Goal: Task Accomplishment & Management: Use online tool/utility

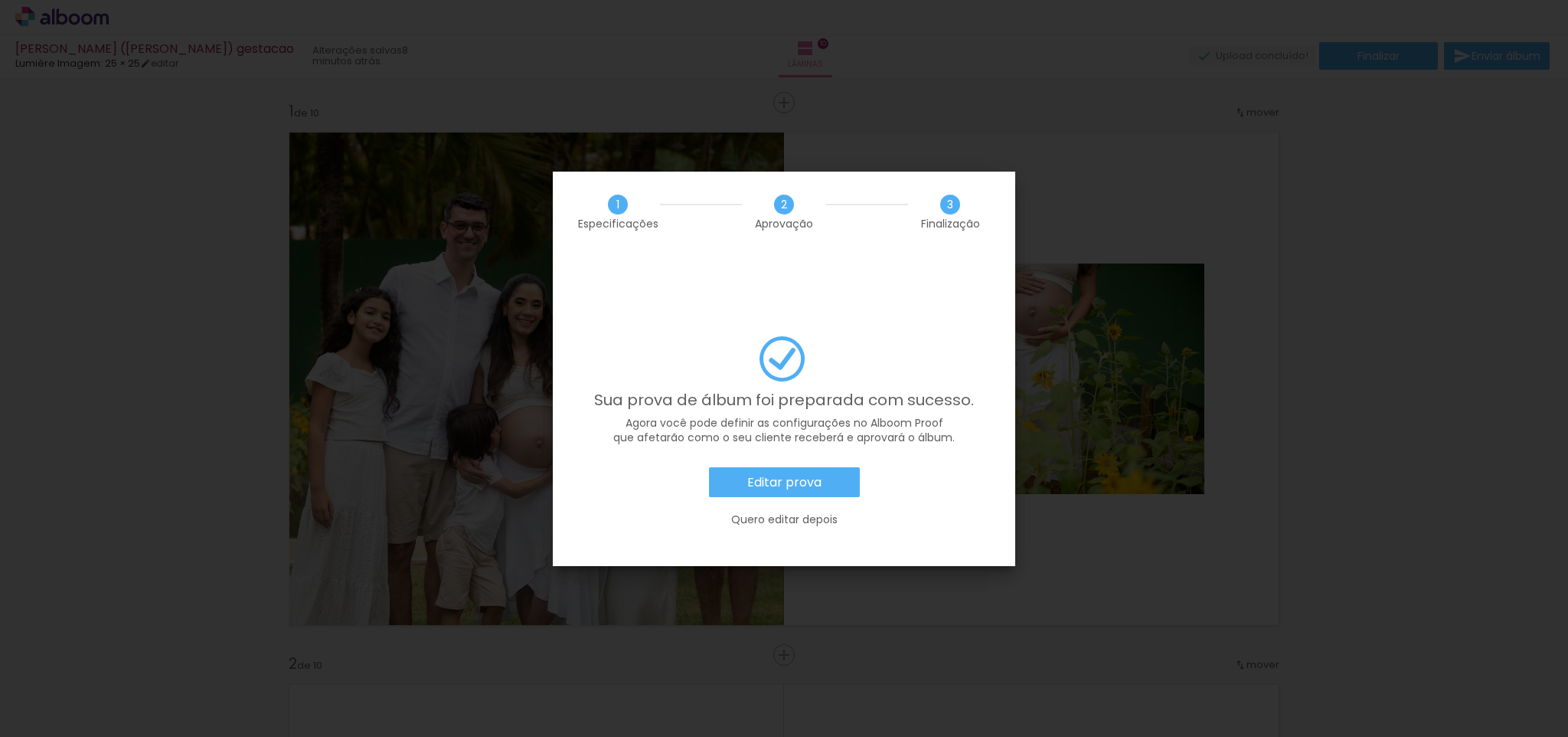
scroll to position [0, 1377]
click at [0, 0] on slot "Editar prova" at bounding box center [0, 0] width 0 height 0
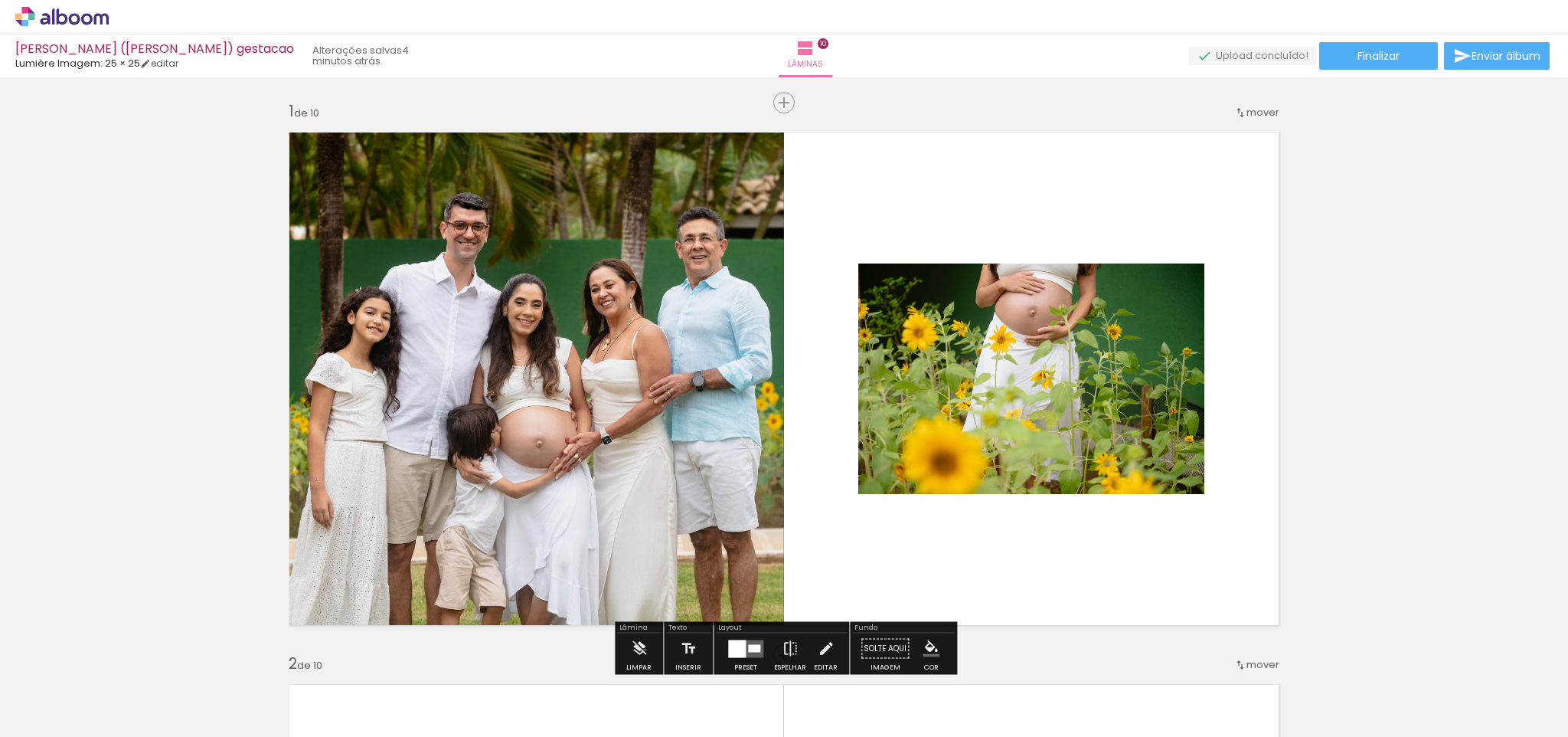
click at [41, 17] on icon at bounding box center [62, 17] width 94 height 20
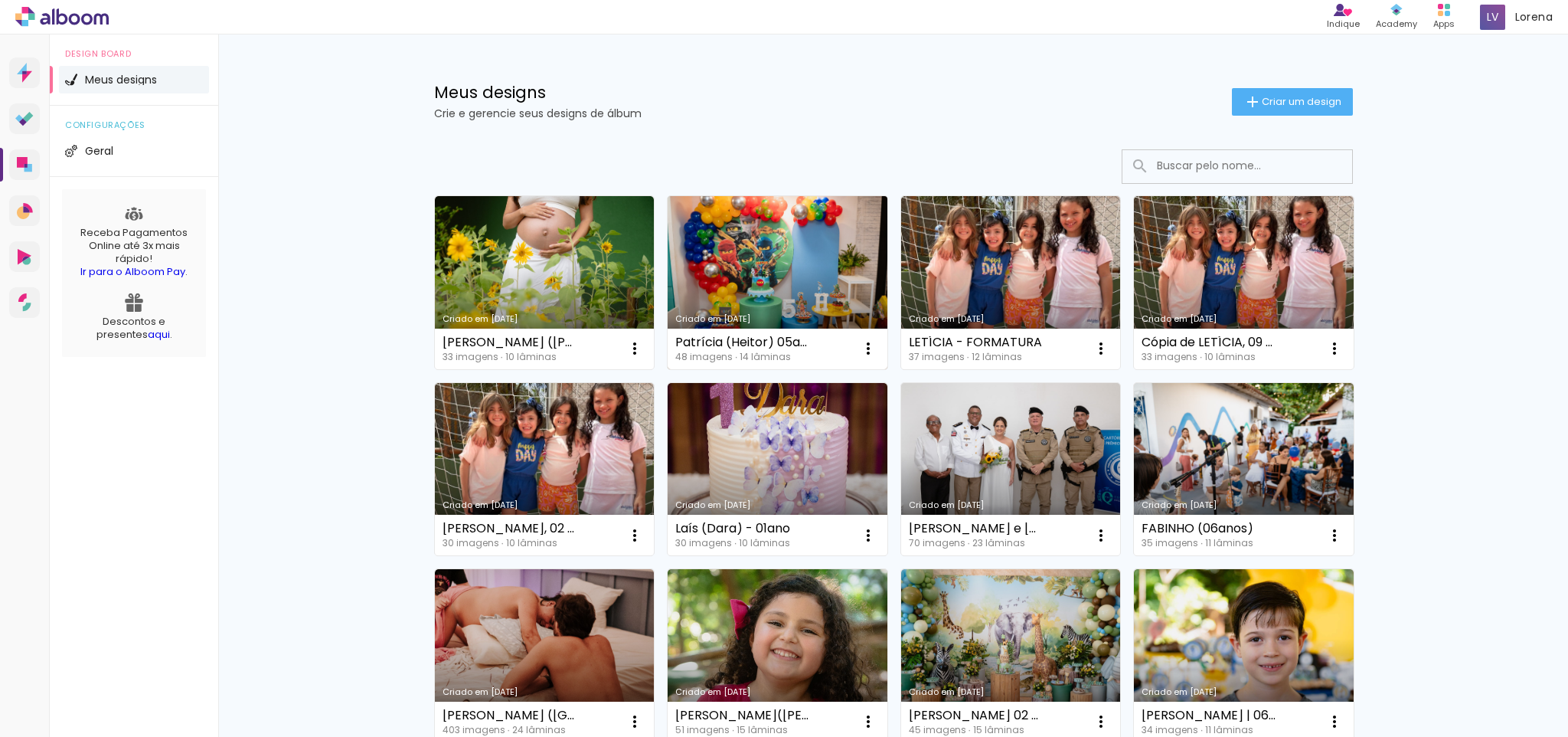
click at [775, 251] on link "Criado em [DATE]" at bounding box center [778, 283] width 220 height 174
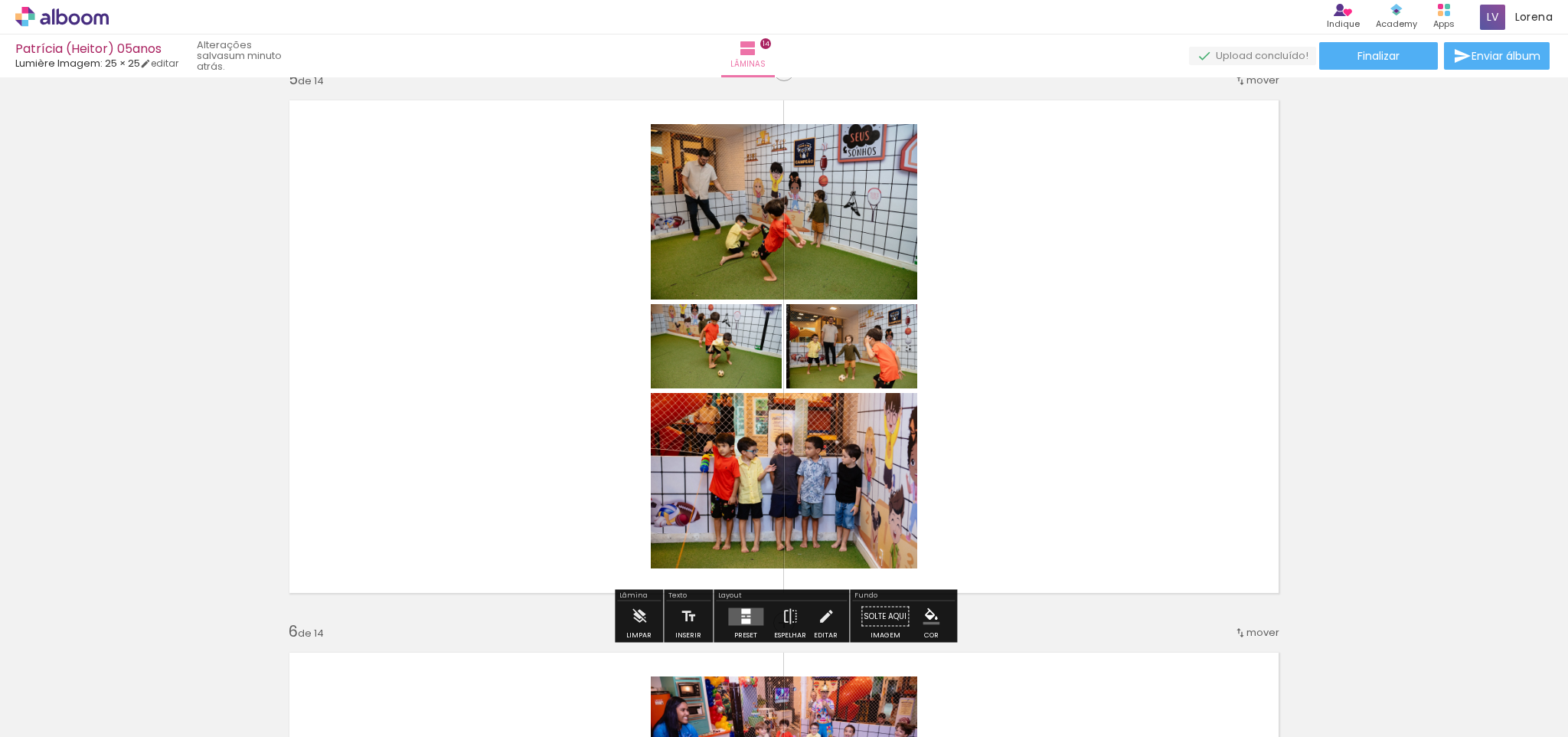
scroll to position [4502, 0]
click at [741, 613] on div at bounding box center [746, 611] width 9 height 5
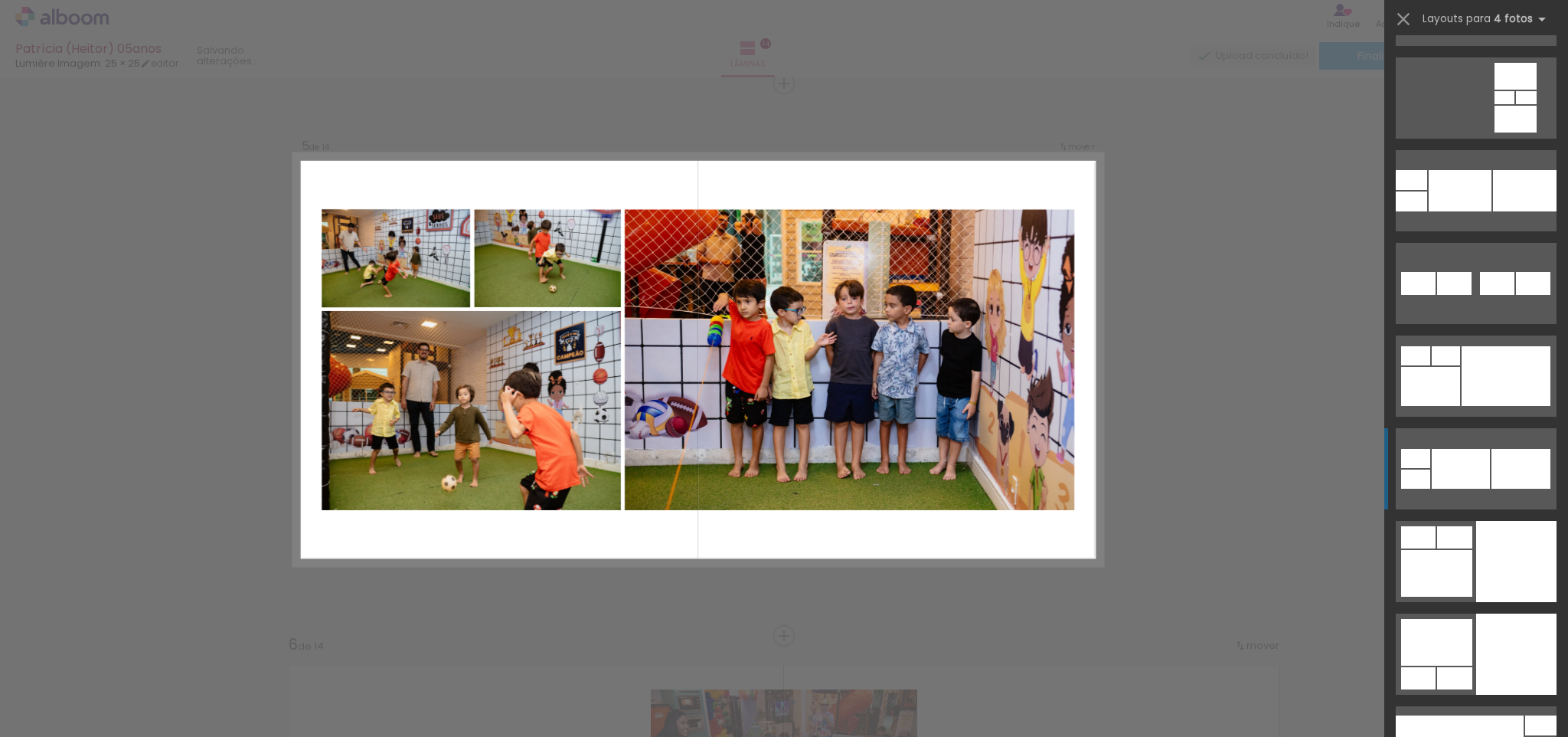
scroll to position [6757, 0]
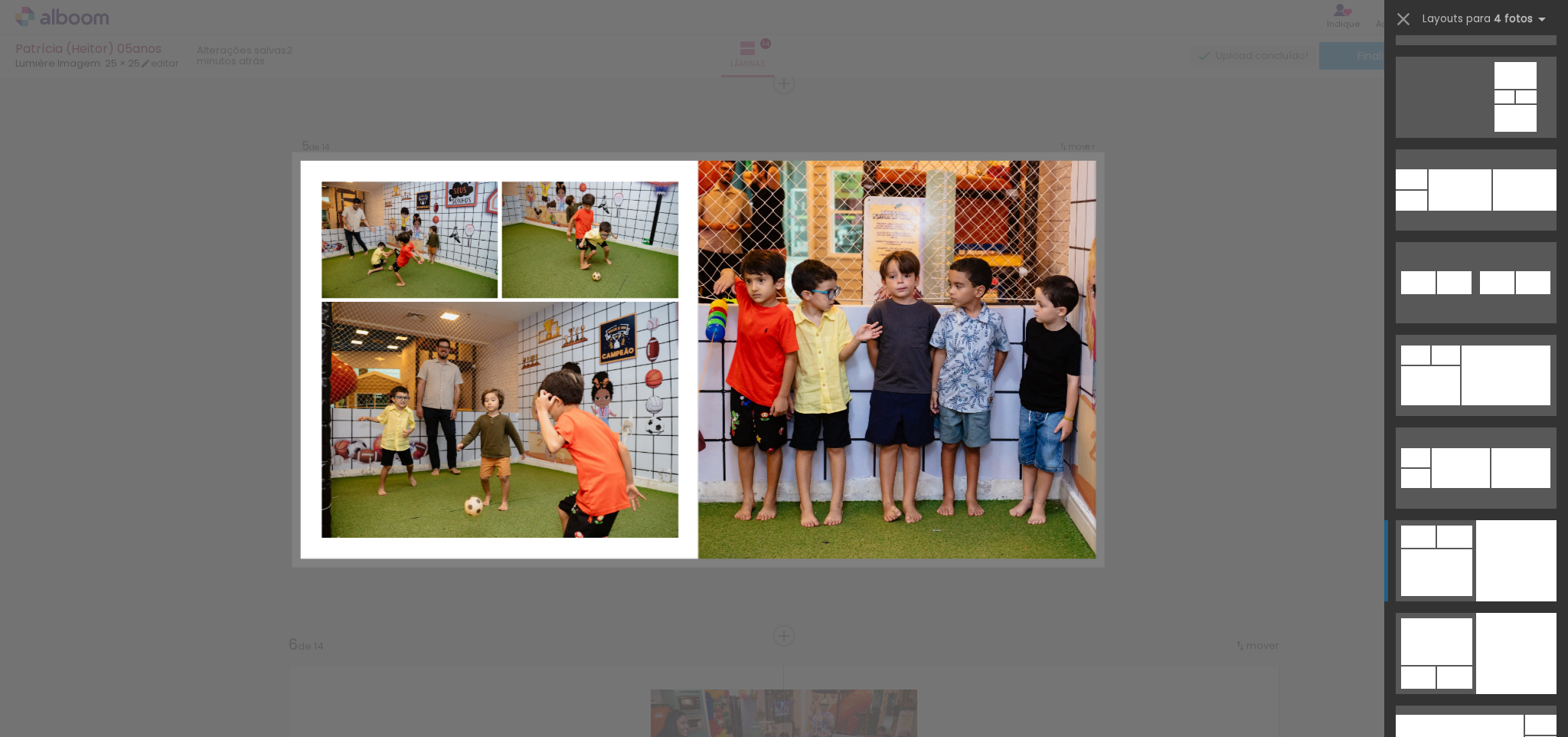
click at [1503, 211] on div at bounding box center [1525, 190] width 64 height 42
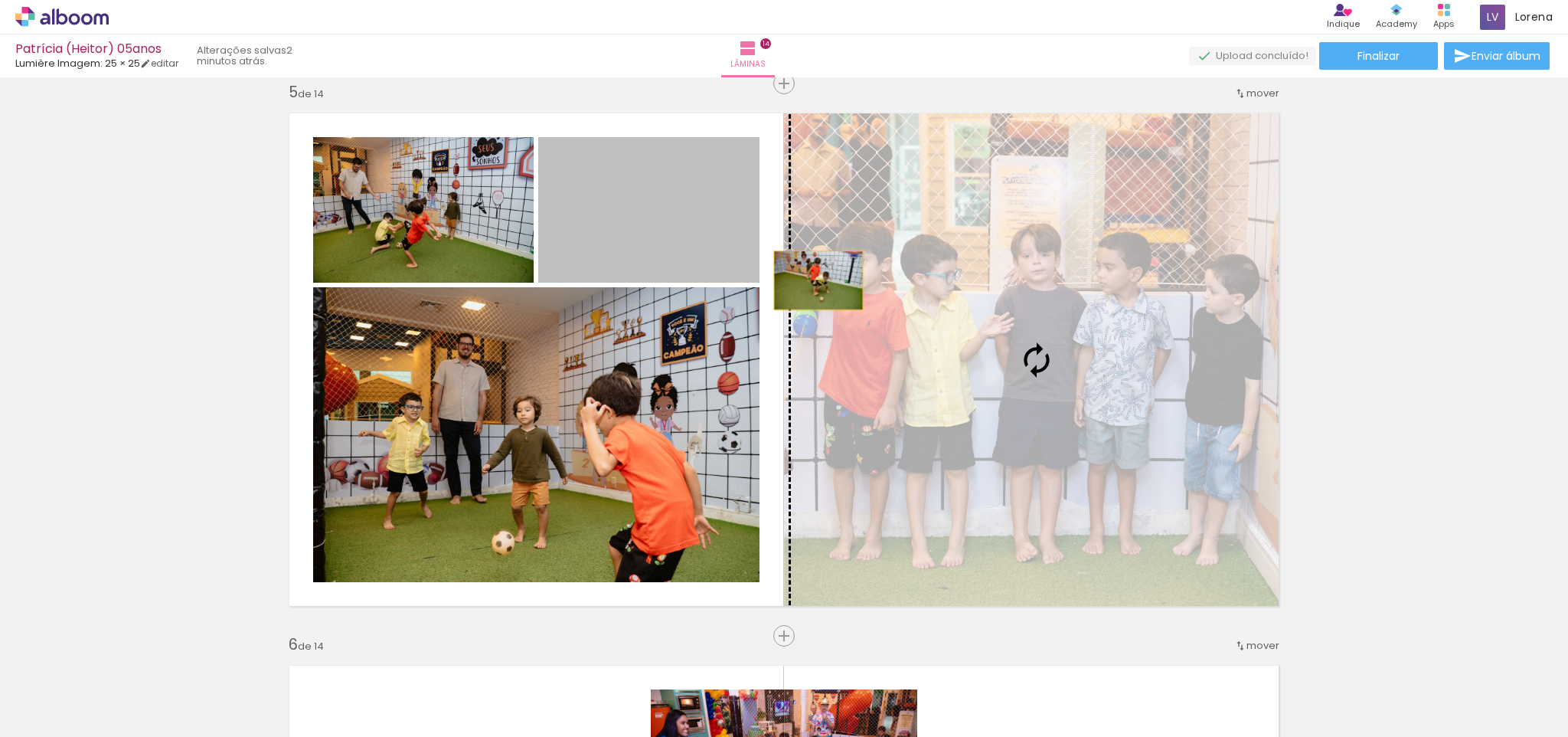
drag, startPoint x: 597, startPoint y: 224, endPoint x: 845, endPoint y: 282, distance: 254.7
click at [0, 0] on slot at bounding box center [0, 0] width 0 height 0
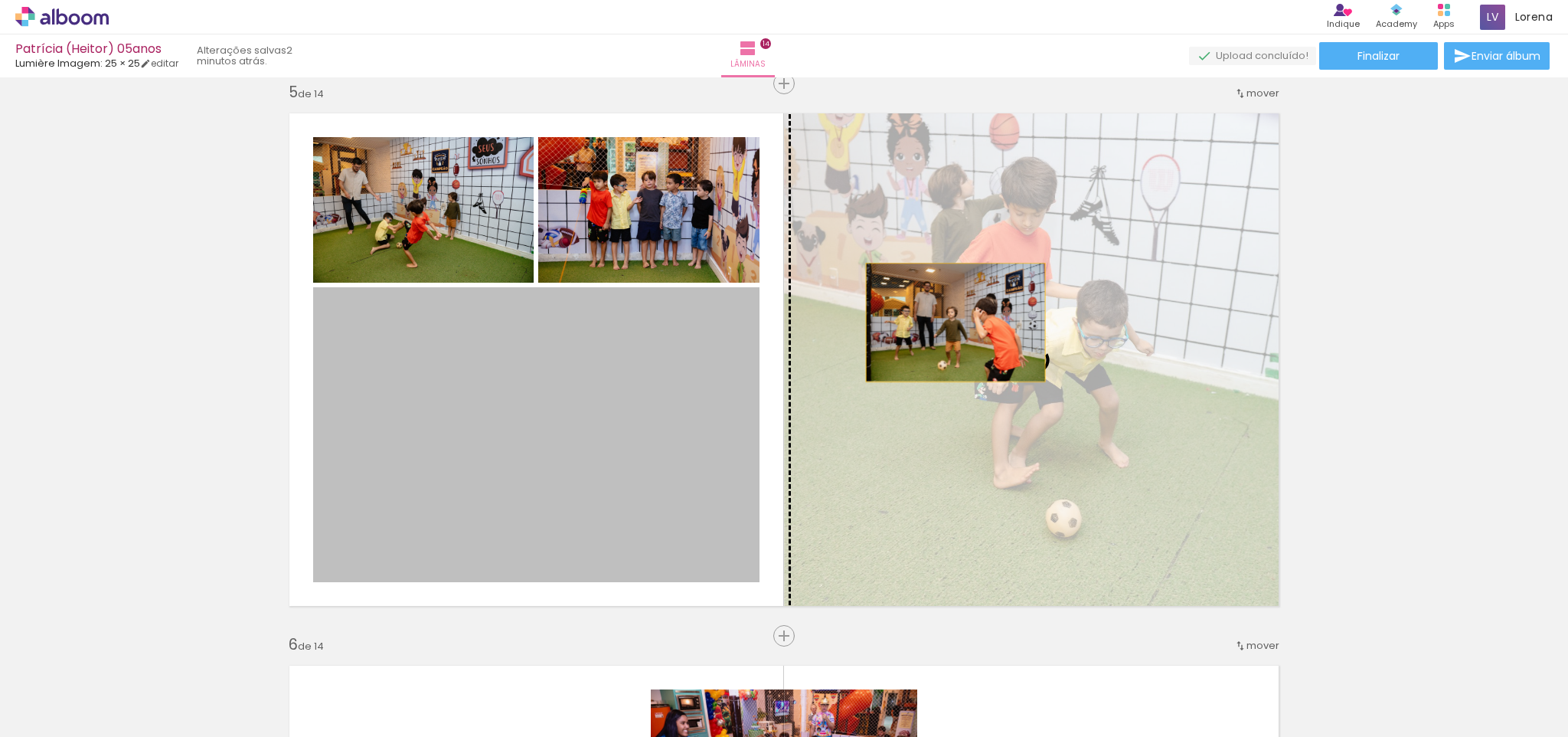
drag, startPoint x: 640, startPoint y: 378, endPoint x: 956, endPoint y: 323, distance: 320.8
click at [0, 0] on slot at bounding box center [0, 0] width 0 height 0
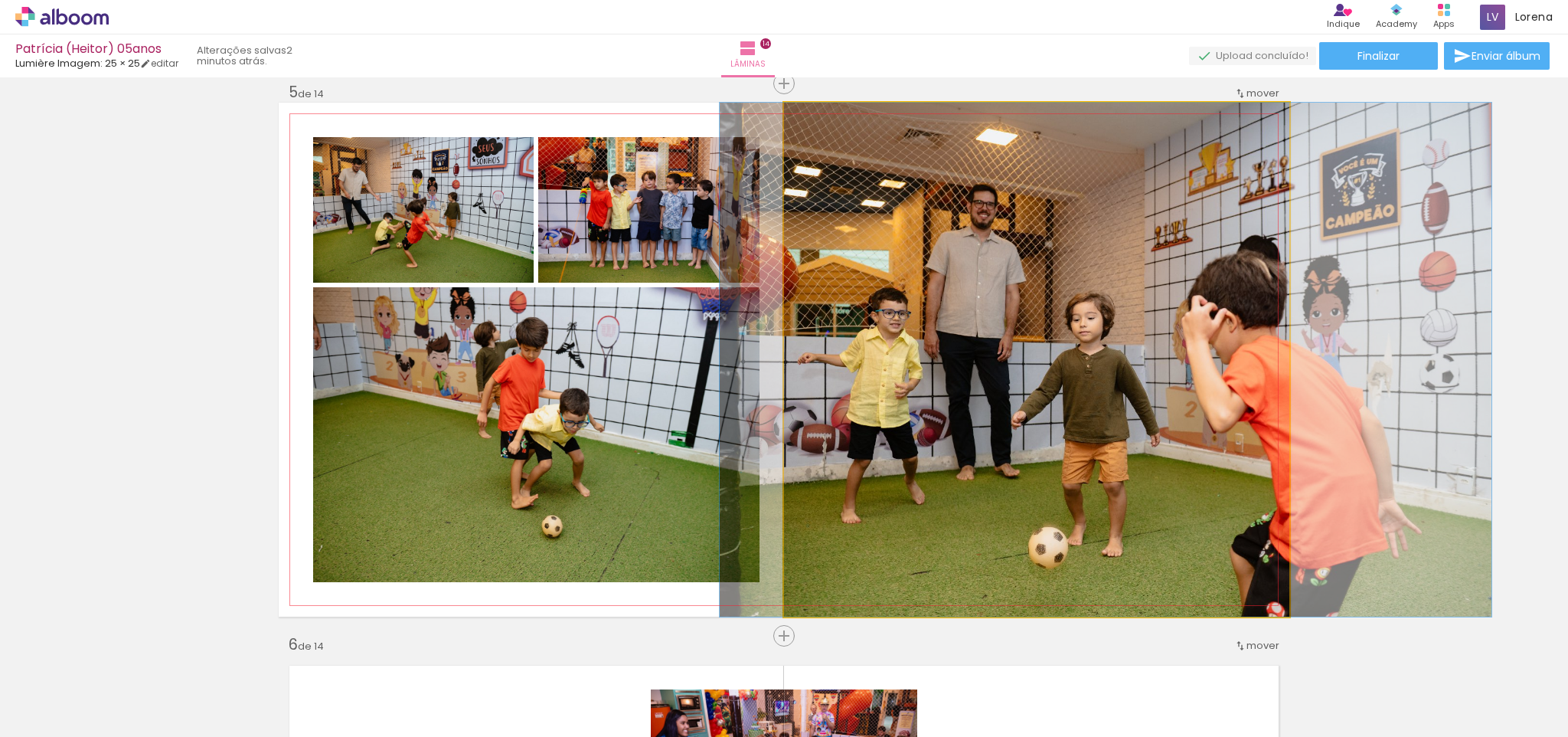
drag, startPoint x: 984, startPoint y: 317, endPoint x: 1053, endPoint y: 314, distance: 69.1
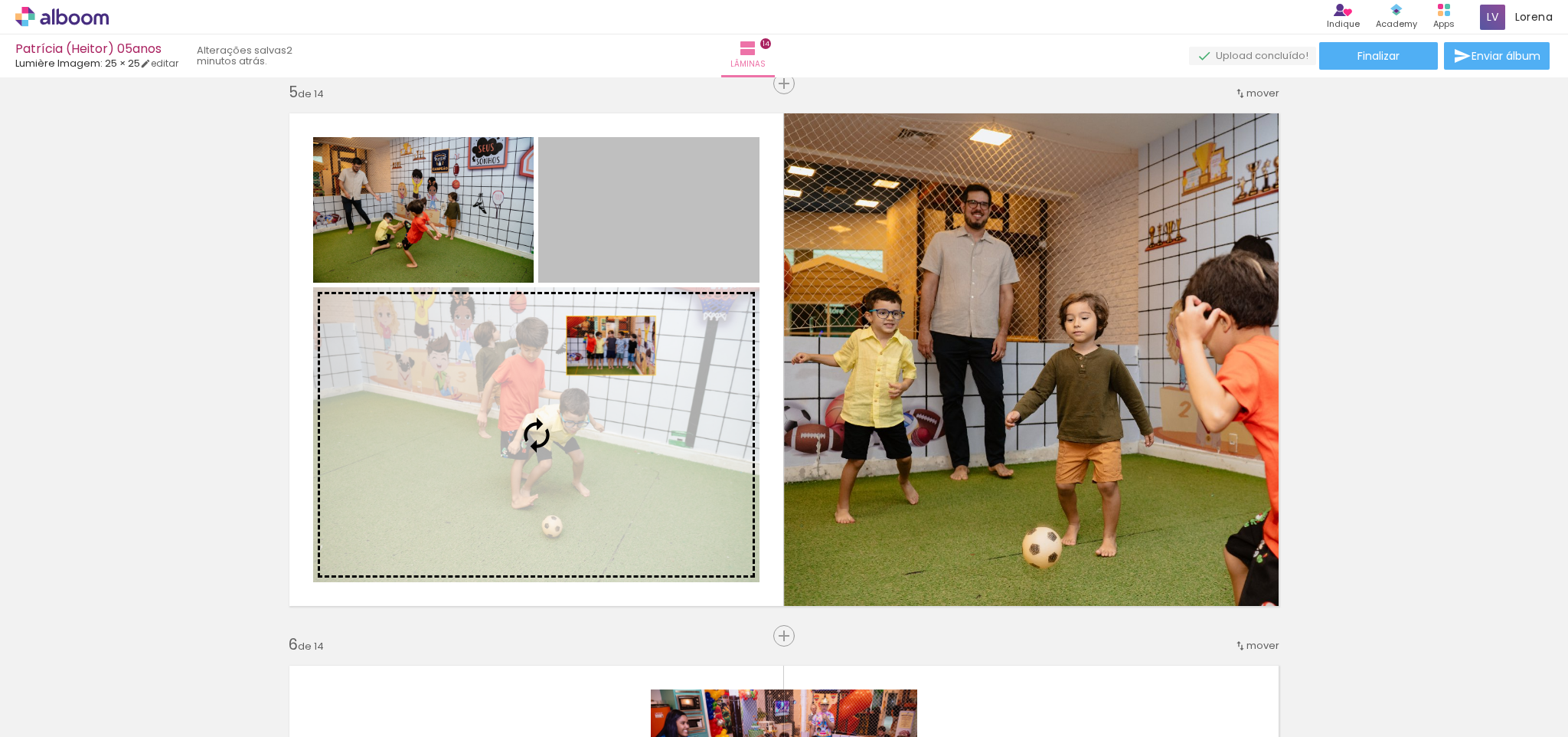
drag, startPoint x: 675, startPoint y: 204, endPoint x: 609, endPoint y: 356, distance: 165.7
click at [0, 0] on slot at bounding box center [0, 0] width 0 height 0
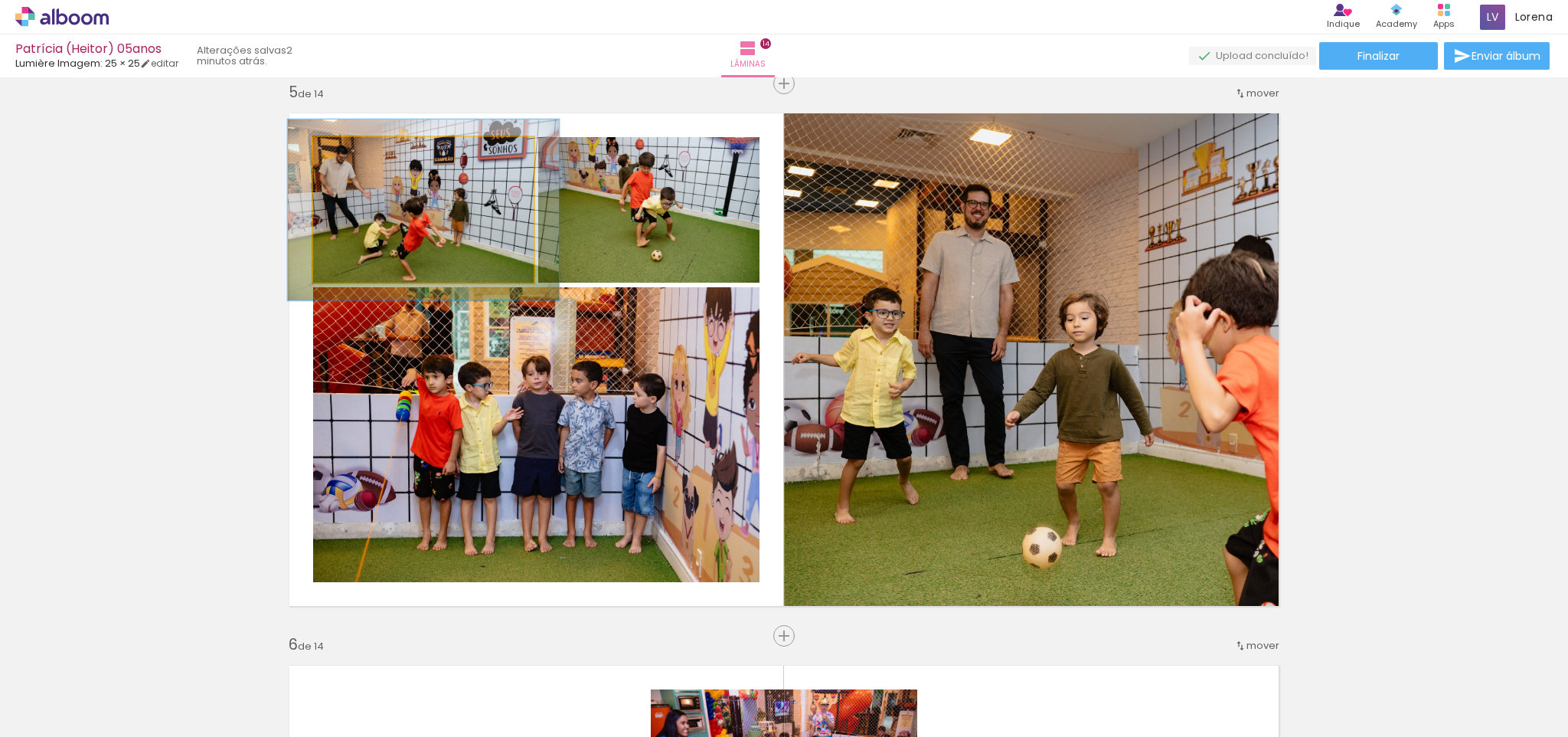
drag, startPoint x: 357, startPoint y: 151, endPoint x: 369, endPoint y: 150, distance: 12.0
type paper-slider "123"
click at [369, 150] on div at bounding box center [361, 153] width 25 height 25
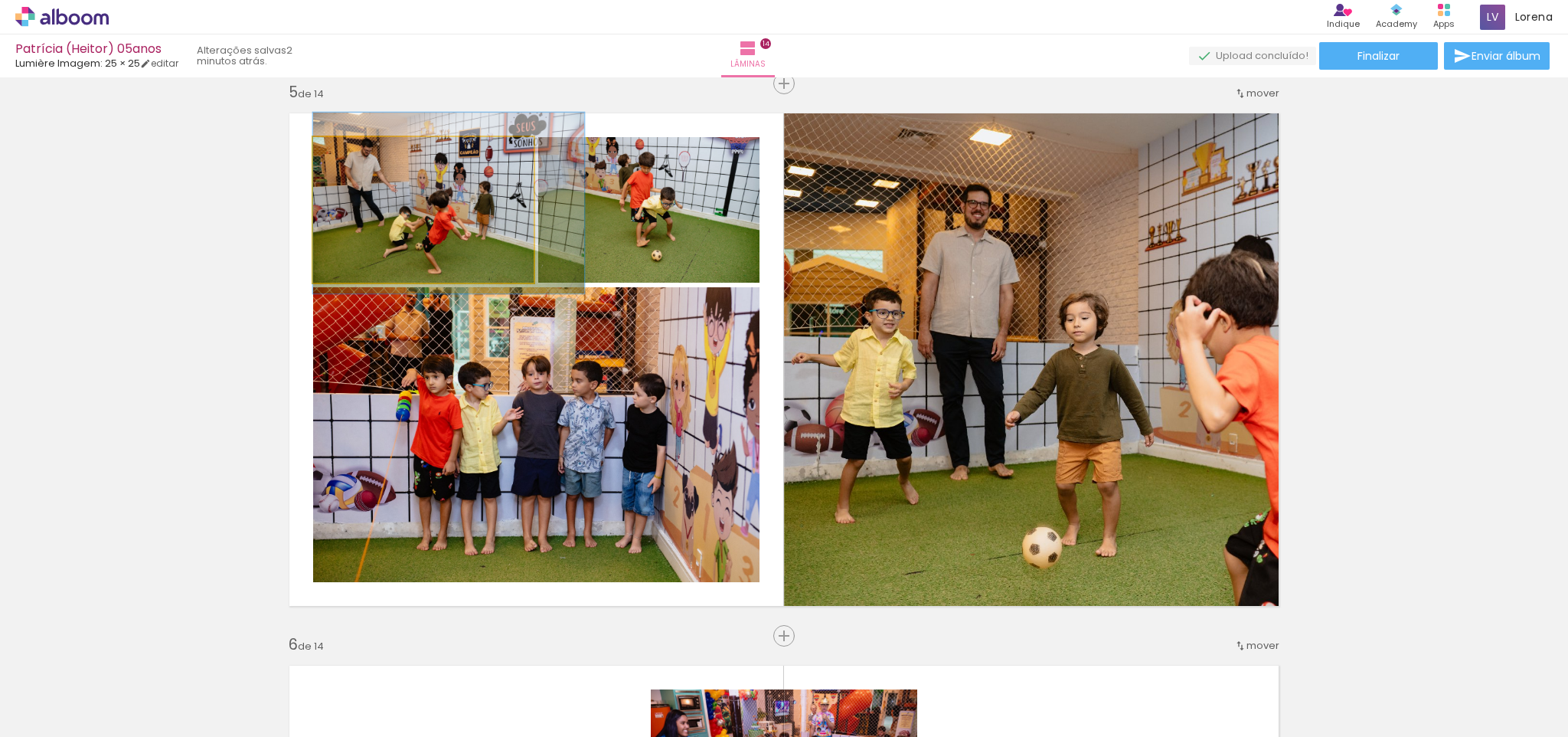
drag, startPoint x: 452, startPoint y: 258, endPoint x: 481, endPoint y: 251, distance: 29.8
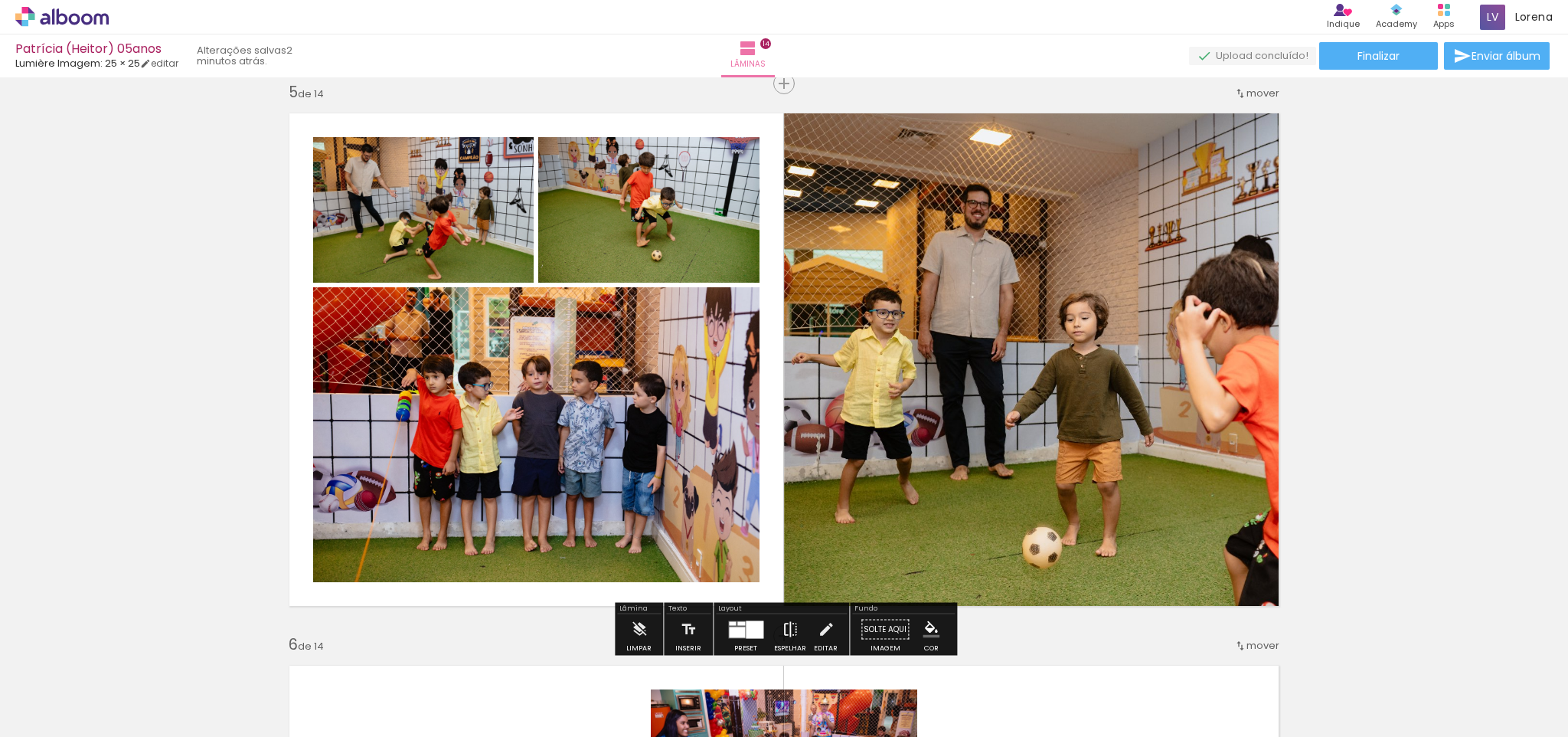
click at [786, 627] on iron-icon at bounding box center [790, 630] width 17 height 31
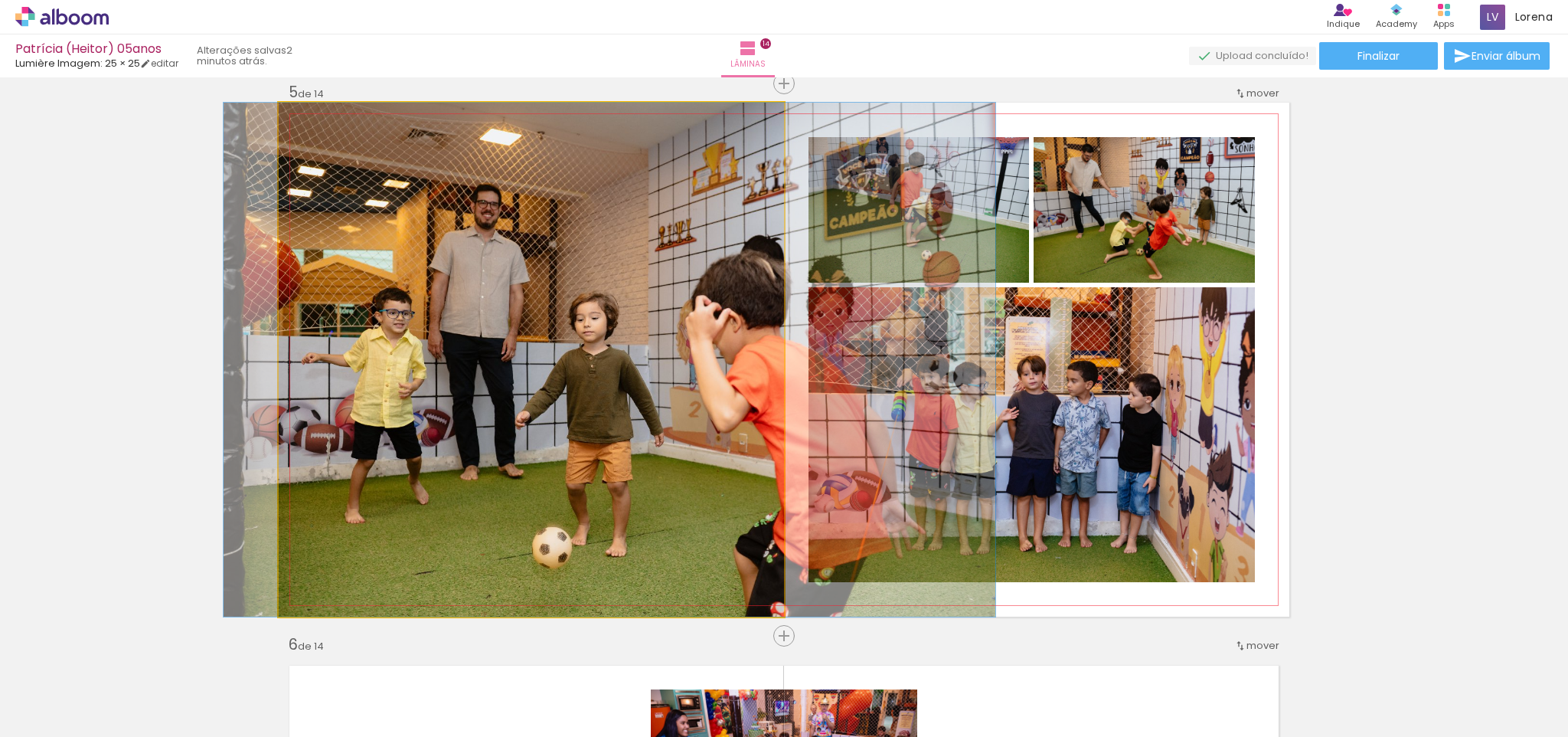
drag, startPoint x: 636, startPoint y: 420, endPoint x: 650, endPoint y: 419, distance: 14.0
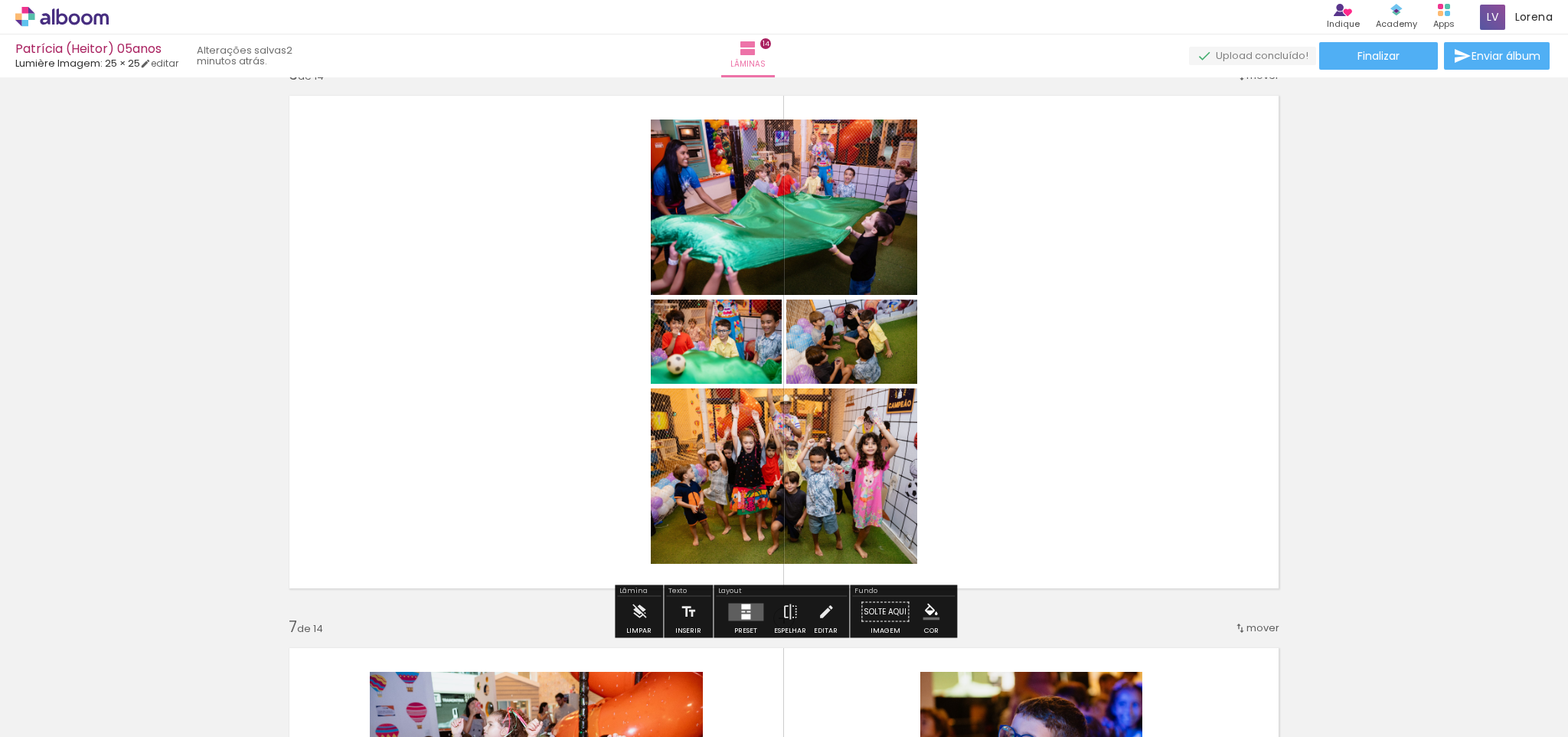
scroll to position [2804, 0]
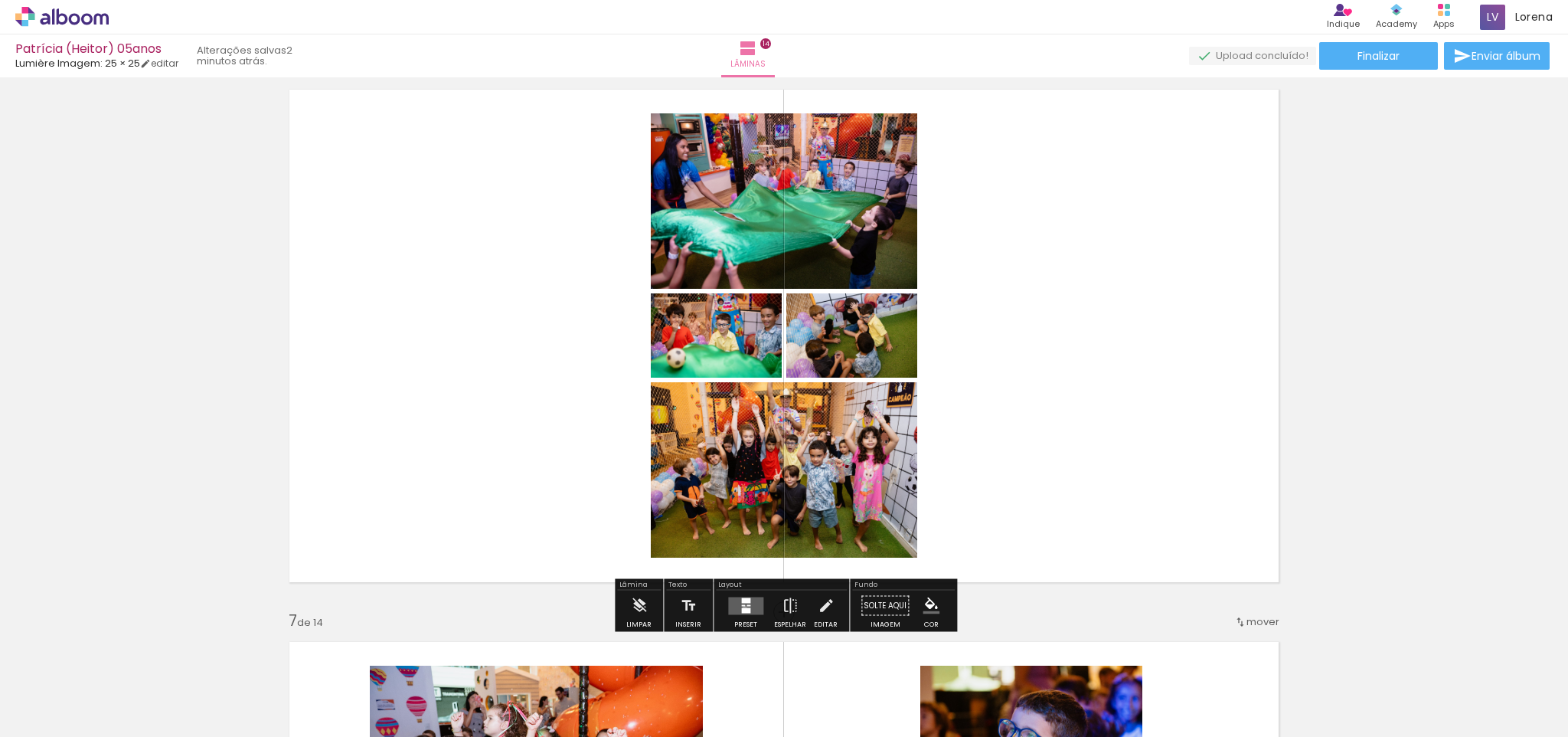
click at [741, 607] on div at bounding box center [746, 610] width 9 height 5
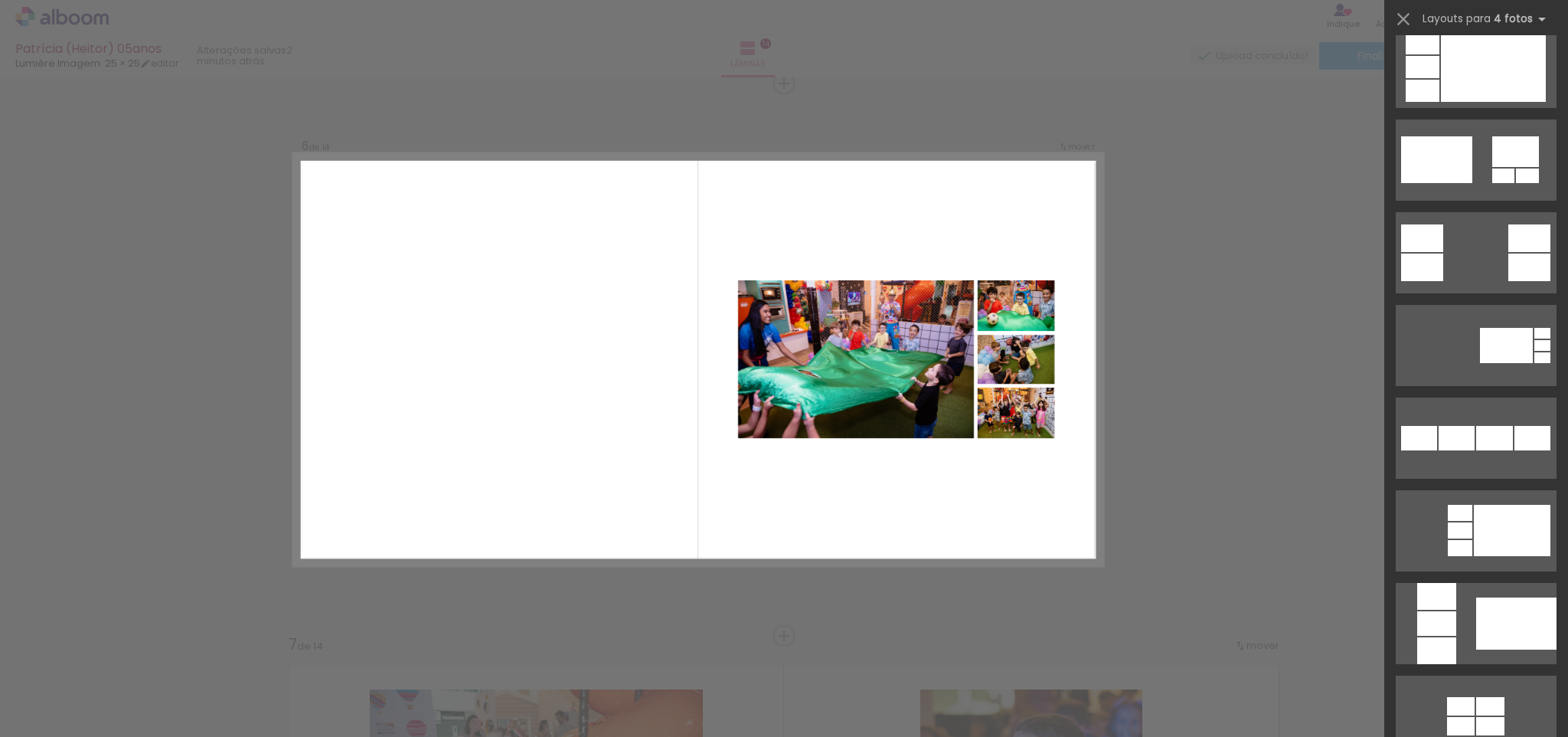
scroll to position [1876, 0]
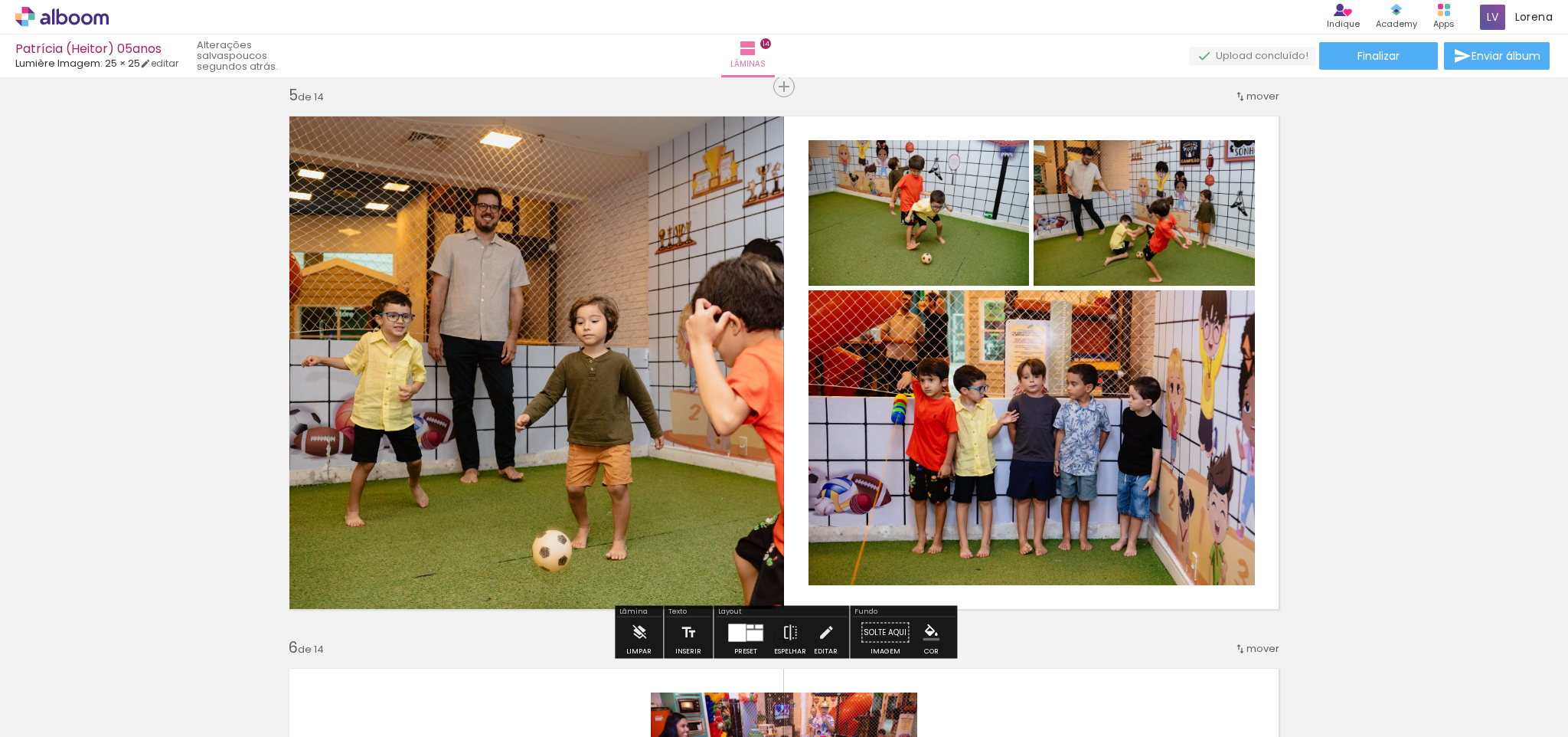
scroll to position [2213, 0]
